Goal: Find specific page/section: Find specific page/section

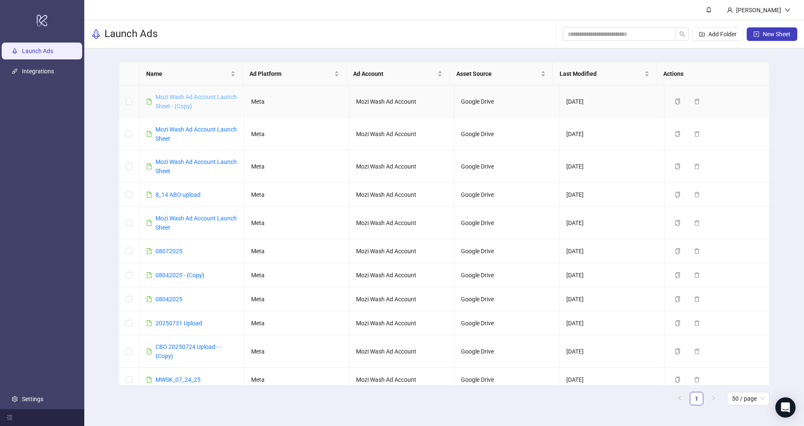
click at [181, 98] on link "Mozi Wash Ad Account Launch Sheet - {Copy}" at bounding box center [195, 102] width 81 height 16
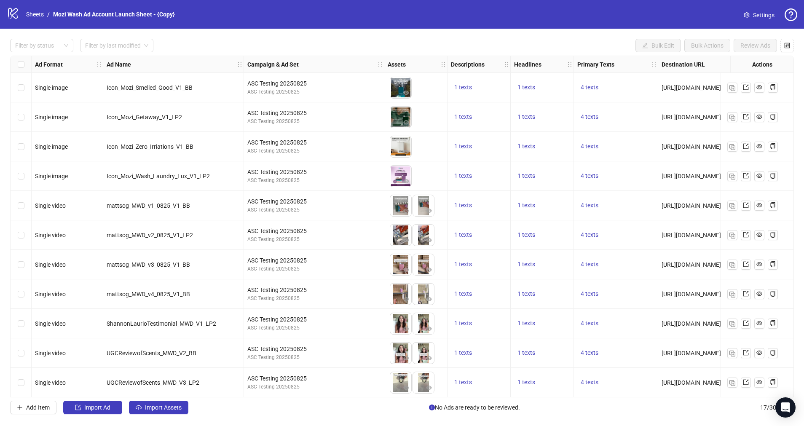
scroll to position [181, 0]
